Goal: Entertainment & Leisure: Consume media (video, audio)

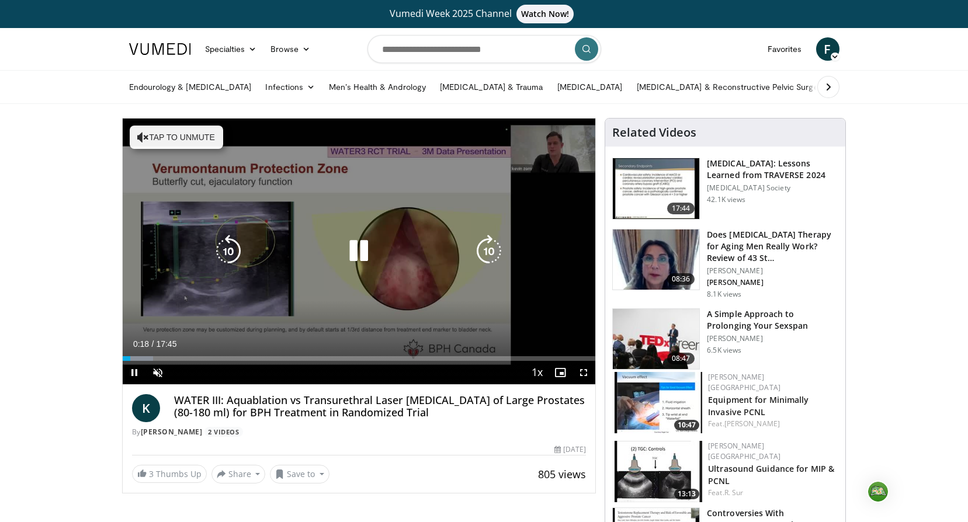
click at [163, 133] on button "Tap to unmute" at bounding box center [176, 137] width 93 height 23
click at [400, 238] on div "10 seconds Tap to unmute" at bounding box center [359, 252] width 473 height 266
click at [355, 250] on icon "Video Player" at bounding box center [358, 251] width 33 height 33
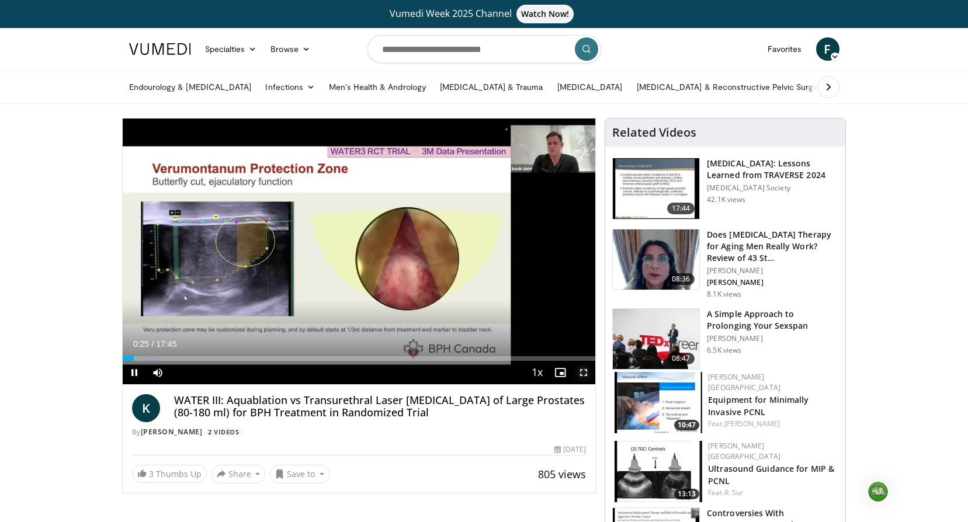
click at [587, 373] on span "Video Player" at bounding box center [583, 372] width 23 height 23
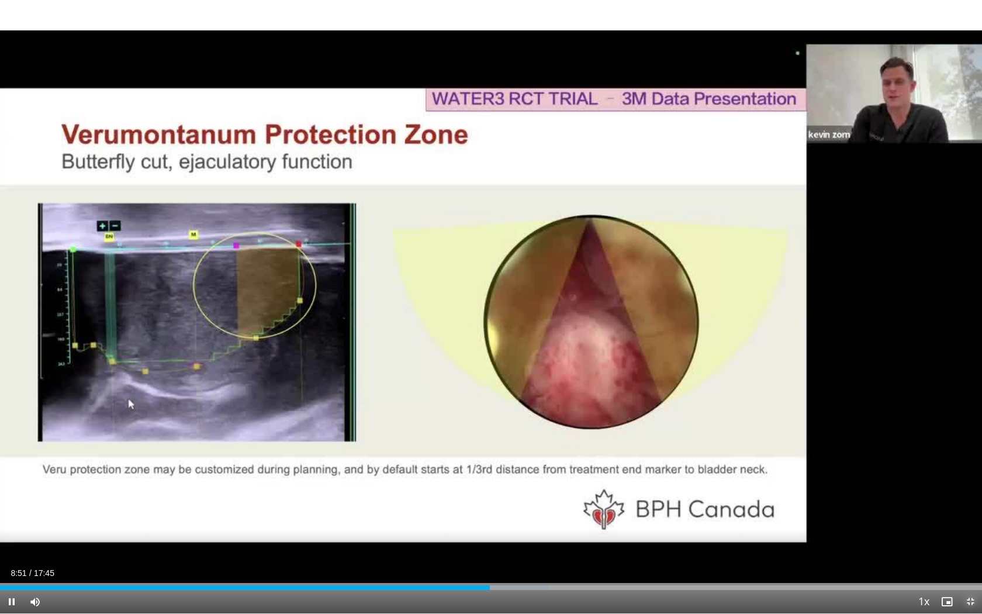
click at [966, 522] on span "Video Player" at bounding box center [969, 601] width 23 height 23
